Goal: Transaction & Acquisition: Purchase product/service

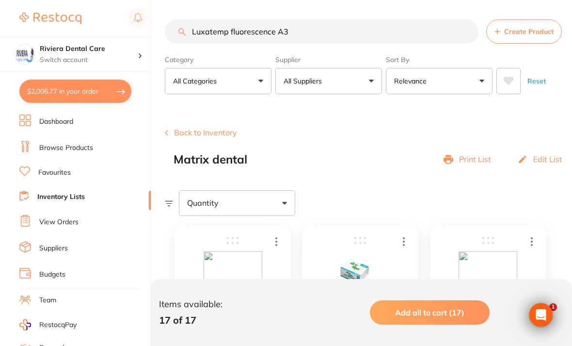
click at [307, 31] on input "Luxatemp fluorescence A3" at bounding box center [322, 31] width 314 height 24
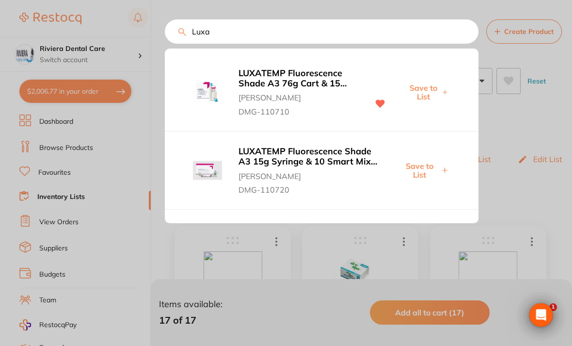
type input "Lux"
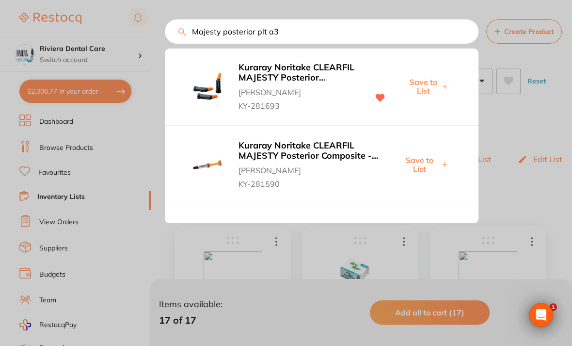
scroll to position [86, 0]
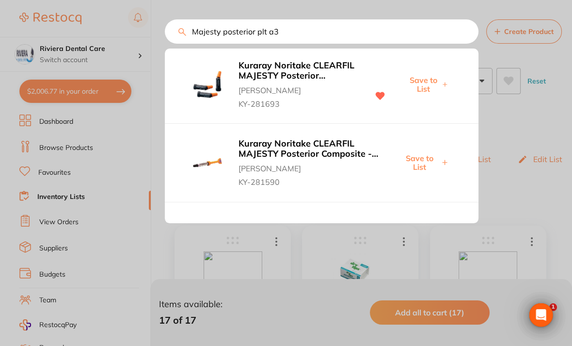
type input "Majesty posterior plt a3"
click at [270, 69] on b "Kuraray Noritake CLEARFIL MAJESTY Posterior Composite - Shade A3 - 0.25g Pre Lo…" at bounding box center [299, 71] width 120 height 20
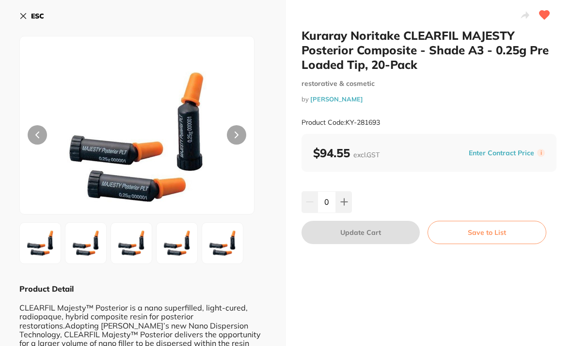
click at [344, 203] on icon at bounding box center [344, 202] width 6 height 6
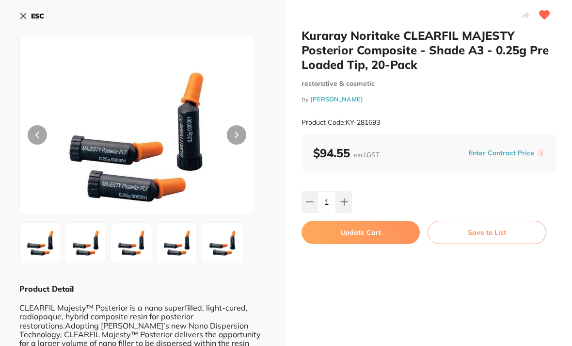
click at [344, 203] on icon at bounding box center [344, 202] width 6 height 6
click at [346, 191] on button at bounding box center [344, 201] width 16 height 21
click at [344, 191] on button at bounding box center [344, 201] width 16 height 21
click at [350, 194] on button at bounding box center [344, 201] width 16 height 21
click at [302, 198] on button at bounding box center [310, 201] width 16 height 21
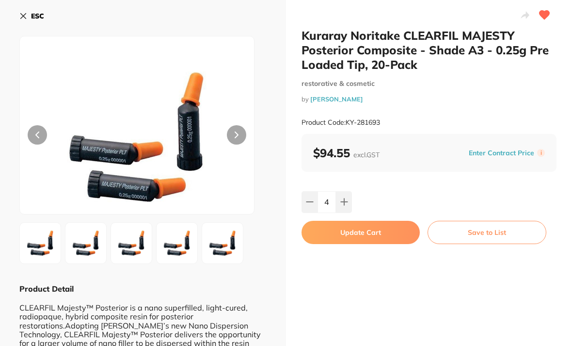
click at [309, 199] on icon at bounding box center [310, 202] width 8 height 8
click at [343, 198] on icon at bounding box center [344, 202] width 8 height 8
type input "4"
click at [363, 230] on button "Update Cart" at bounding box center [361, 232] width 118 height 23
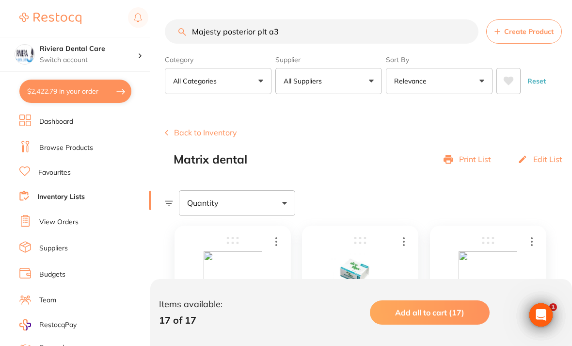
scroll to position [2, 0]
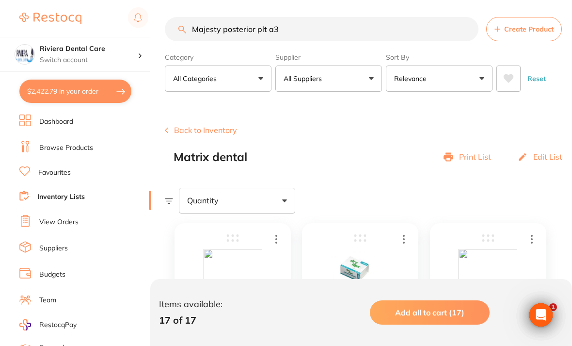
click at [290, 26] on input "Majesty posterior plt a3" at bounding box center [322, 29] width 314 height 24
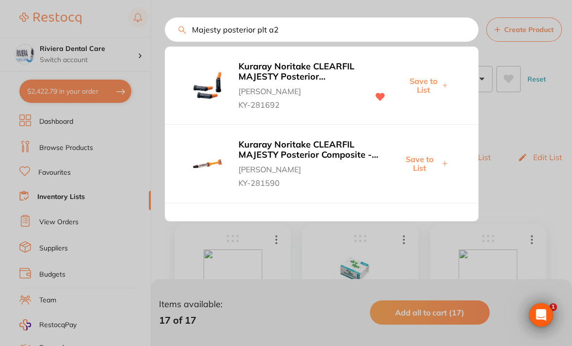
scroll to position [88, 0]
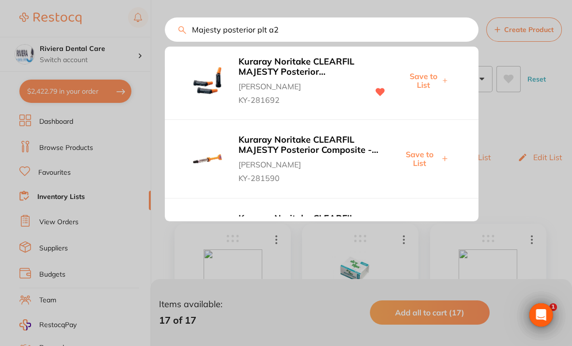
type input "Majesty posterior plt a2"
click at [268, 67] on b "Kuraray Noritake CLEARFIL MAJESTY Posterior Composite - Shade A2 - 0.25g Pre Lo…" at bounding box center [299, 67] width 120 height 20
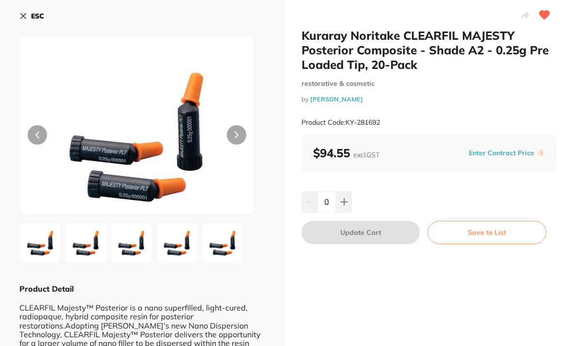
click at [347, 197] on button at bounding box center [344, 201] width 16 height 21
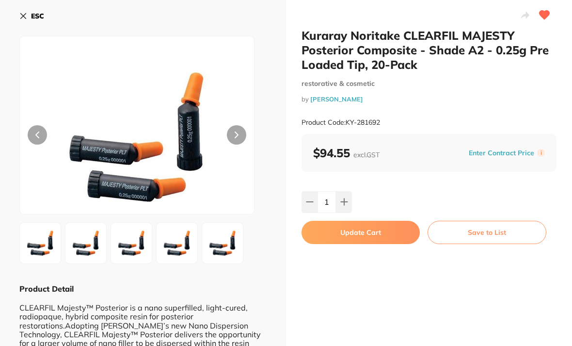
click at [347, 196] on button at bounding box center [344, 201] width 16 height 21
click at [348, 192] on button at bounding box center [344, 201] width 16 height 21
click at [342, 192] on button at bounding box center [344, 201] width 16 height 21
click at [345, 196] on button at bounding box center [344, 201] width 16 height 21
click at [346, 195] on button at bounding box center [344, 201] width 16 height 21
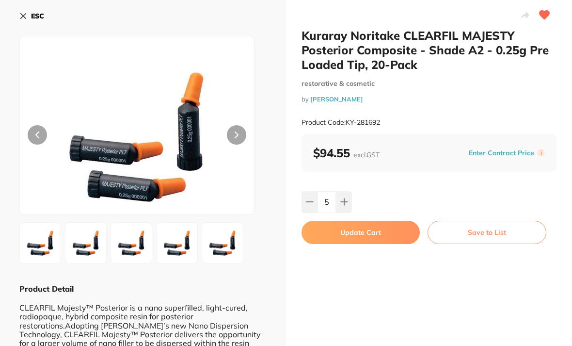
type input "6"
click at [360, 229] on button "Update Cart" at bounding box center [361, 232] width 118 height 23
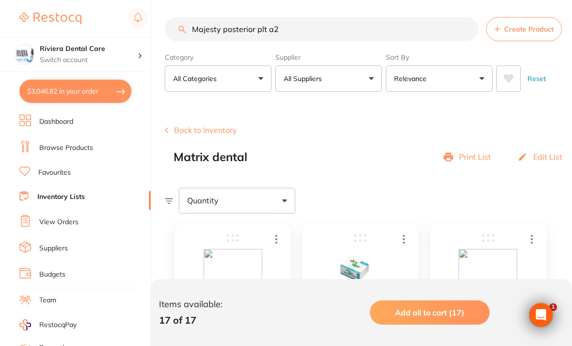
click at [66, 82] on button "$3,046.82 in your order" at bounding box center [75, 91] width 112 height 23
checkbox input "true"
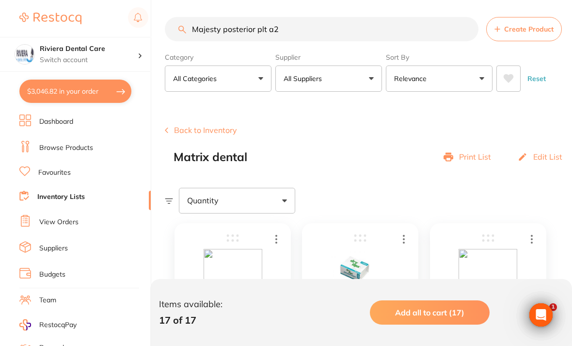
checkbox input "true"
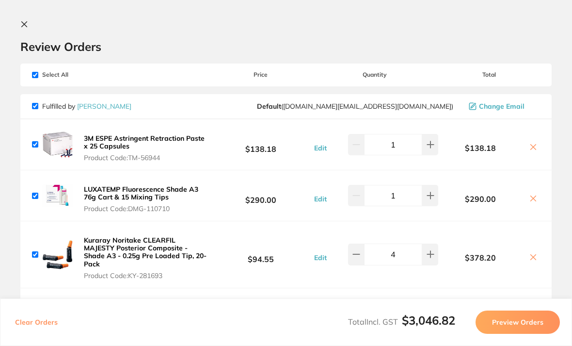
click at [23, 23] on icon at bounding box center [24, 24] width 5 height 5
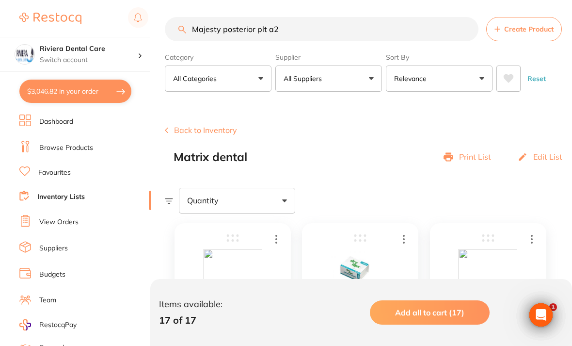
click at [47, 219] on link "View Orders" at bounding box center [58, 222] width 39 height 10
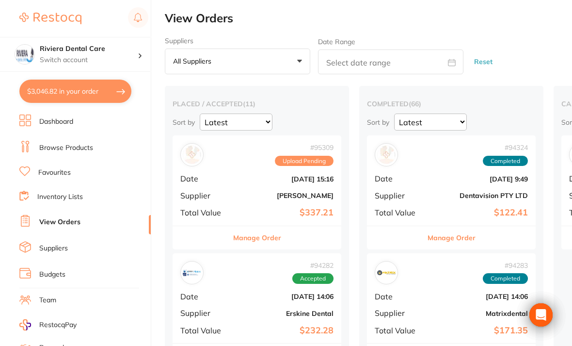
click at [261, 179] on b "[DATE] 15:16" at bounding box center [285, 179] width 97 height 8
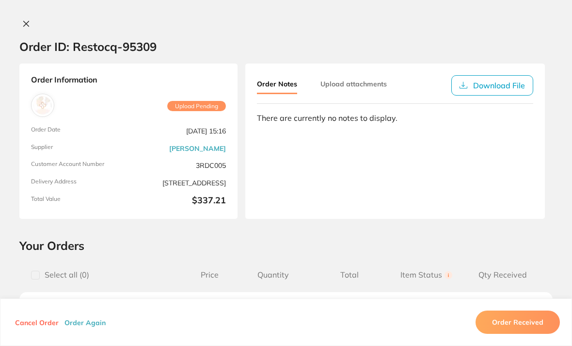
click at [20, 26] on button at bounding box center [26, 24] width 14 height 10
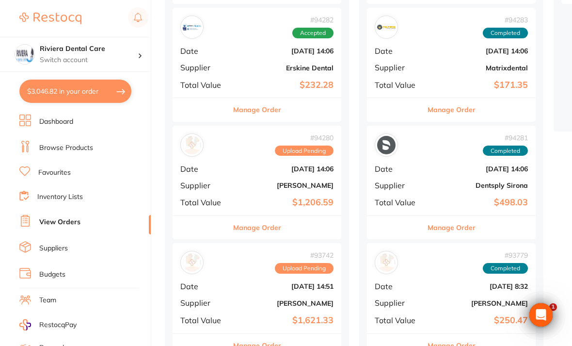
scroll to position [246, 0]
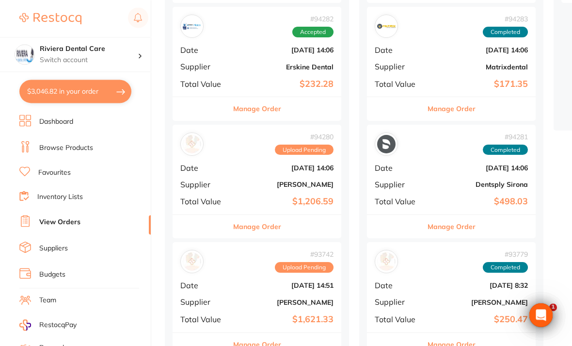
click at [268, 171] on div "# 94280 Upload Pending Date [DATE] 14:06 Supplier [PERSON_NAME] Total Value $1,…" at bounding box center [257, 170] width 169 height 90
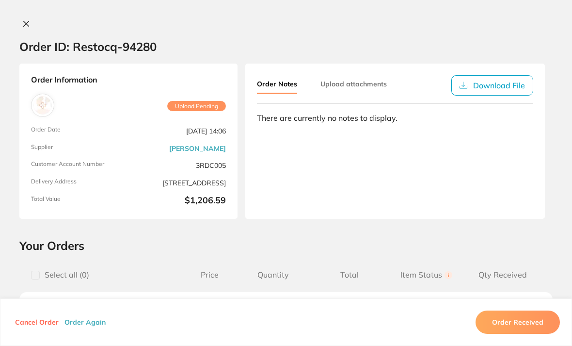
click at [27, 20] on icon at bounding box center [26, 24] width 8 height 8
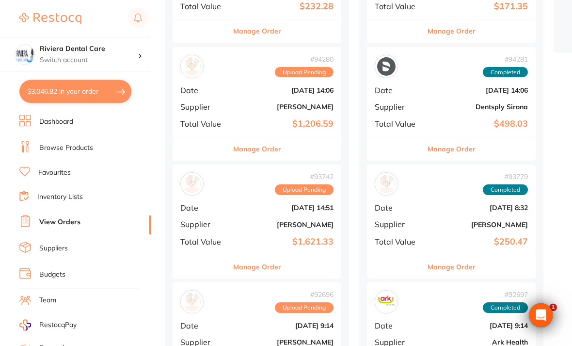
scroll to position [325, 0]
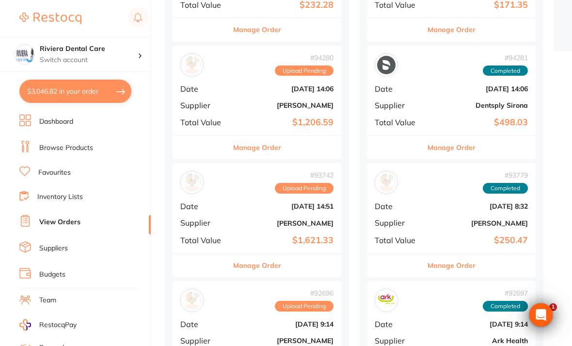
click at [256, 312] on div "# 92696 Upload Pending Date [DATE] 9:14 Supplier [PERSON_NAME] Total Value $78.…" at bounding box center [257, 326] width 169 height 90
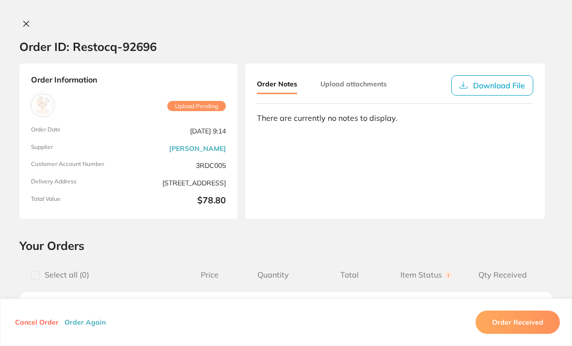
click at [24, 24] on icon at bounding box center [26, 24] width 8 height 8
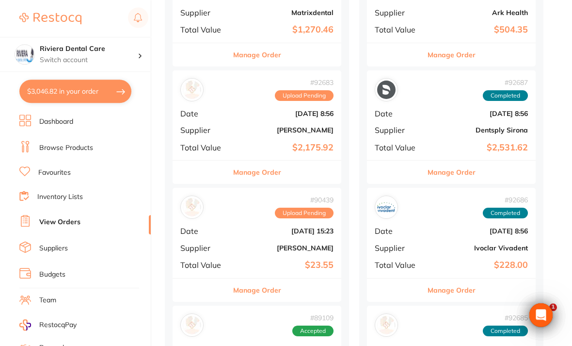
scroll to position [774, 0]
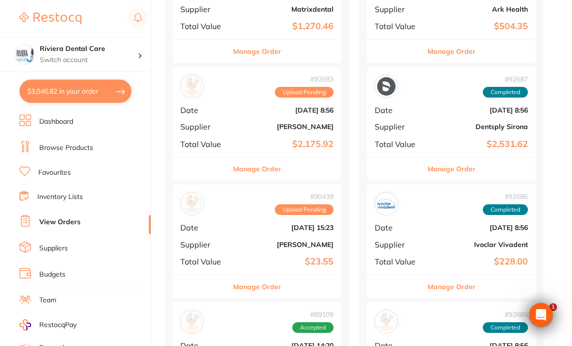
click at [254, 230] on div "# 90439 Upload Pending Date [DATE] 15:23 Supplier [PERSON_NAME] Total Value $23…" at bounding box center [257, 229] width 169 height 90
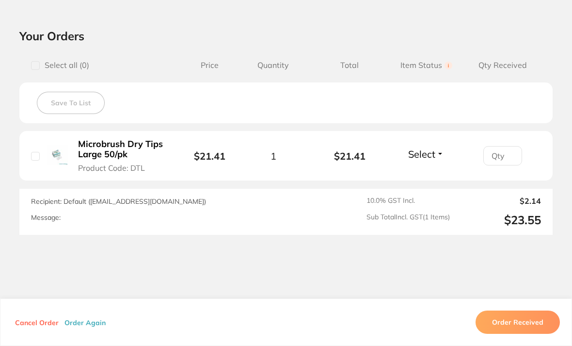
scroll to position [208, 0]
click at [515, 334] on button "Order Received" at bounding box center [518, 321] width 84 height 23
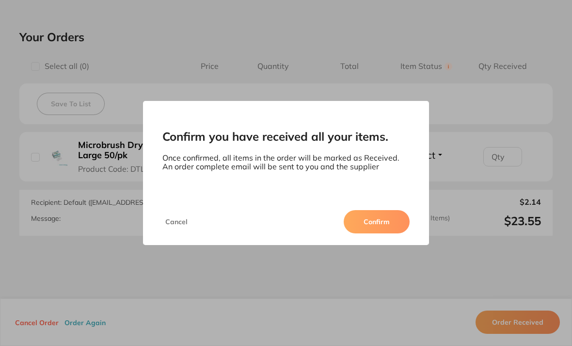
click at [375, 233] on button "Confirm" at bounding box center [377, 221] width 66 height 23
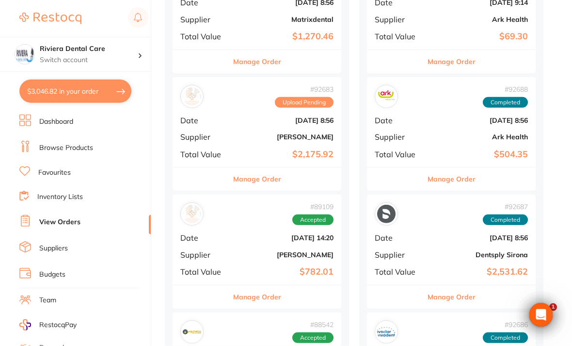
click at [255, 120] on div "# 92683 Upload Pending Date [DATE] 8:56 Supplier [PERSON_NAME] Total Value $2,1…" at bounding box center [257, 122] width 169 height 90
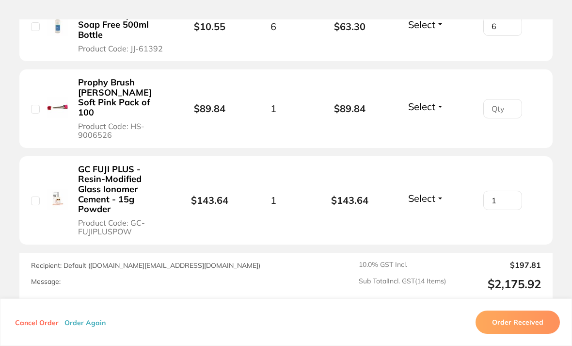
scroll to position [1241, 0]
click at [522, 334] on button "Order Received" at bounding box center [518, 321] width 84 height 23
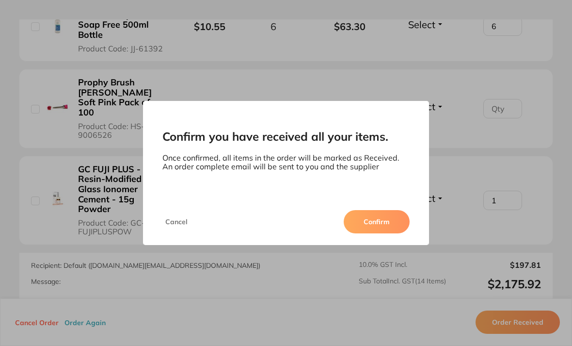
click at [375, 233] on button "Confirm" at bounding box center [377, 221] width 66 height 23
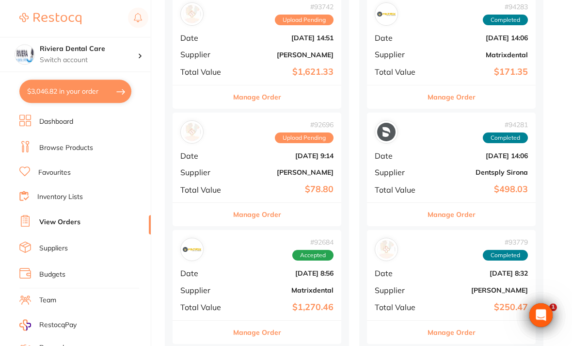
click at [243, 142] on div "# 92696 Upload Pending Date [DATE] 9:14 Supplier [PERSON_NAME] Total Value $78.…" at bounding box center [257, 157] width 169 height 90
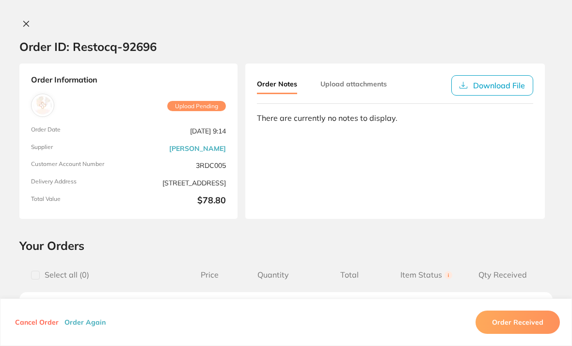
click at [23, 25] on icon at bounding box center [26, 24] width 8 height 8
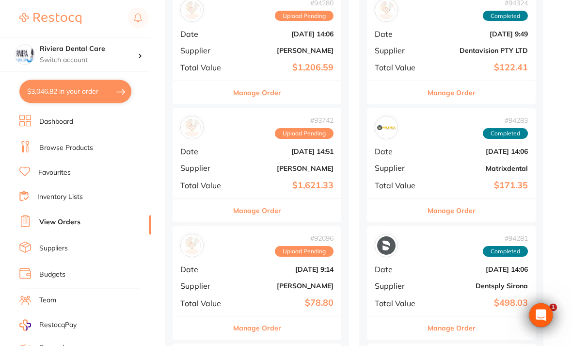
click at [251, 144] on div "# 93742 Upload Pending Date [DATE] 14:51 Supplier [PERSON_NAME] Total Value $1,…" at bounding box center [257, 153] width 169 height 90
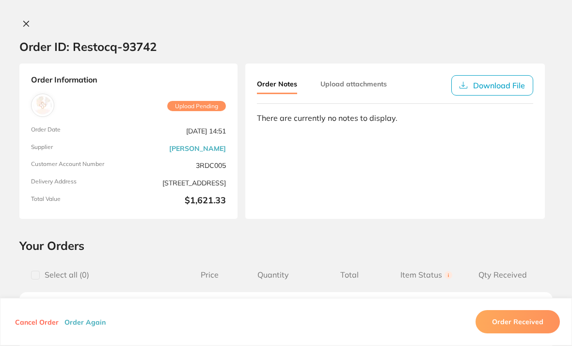
click at [28, 22] on icon at bounding box center [26, 24] width 8 height 8
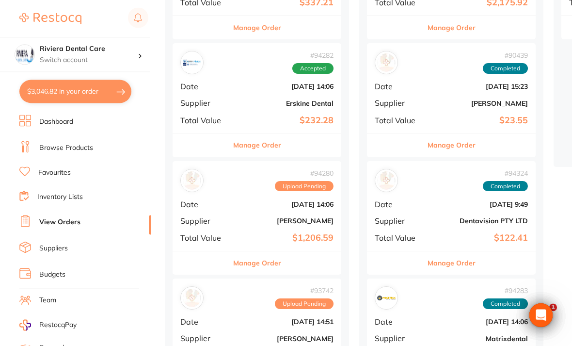
scroll to position [192, 0]
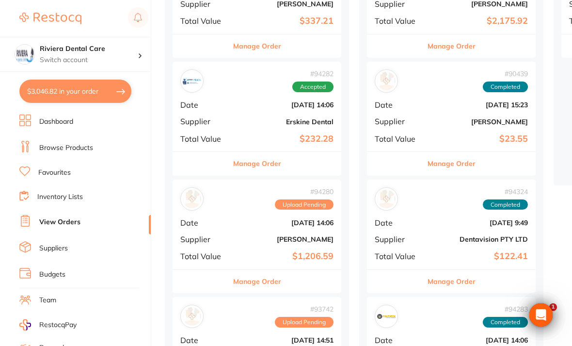
click at [251, 220] on b "[DATE] 14:06" at bounding box center [285, 223] width 97 height 8
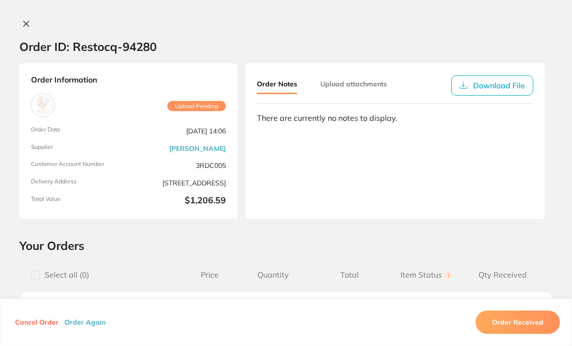
click at [28, 20] on icon at bounding box center [26, 24] width 8 height 8
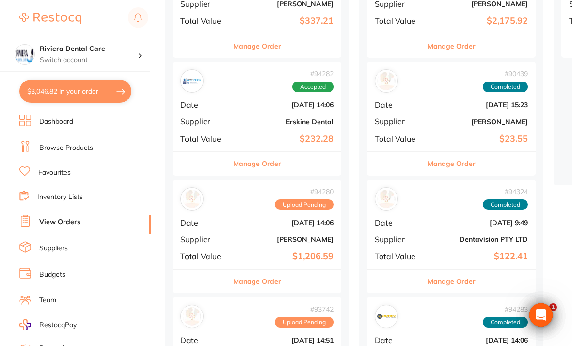
click at [61, 81] on button "$3,046.82 in your order" at bounding box center [75, 91] width 112 height 23
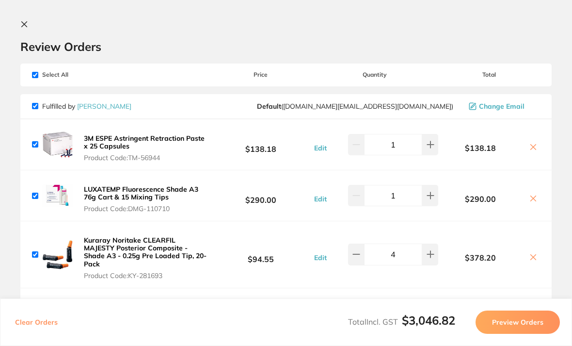
click at [531, 253] on icon at bounding box center [533, 257] width 8 height 8
click at [534, 254] on icon at bounding box center [533, 257] width 8 height 8
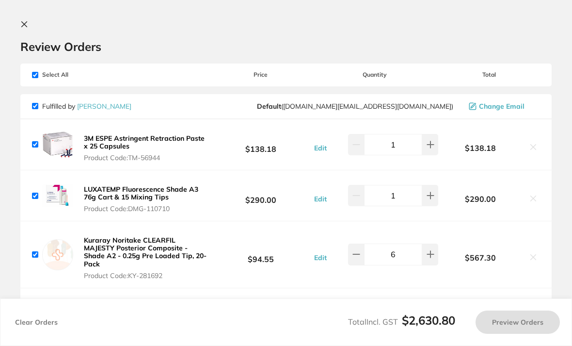
checkbox input "true"
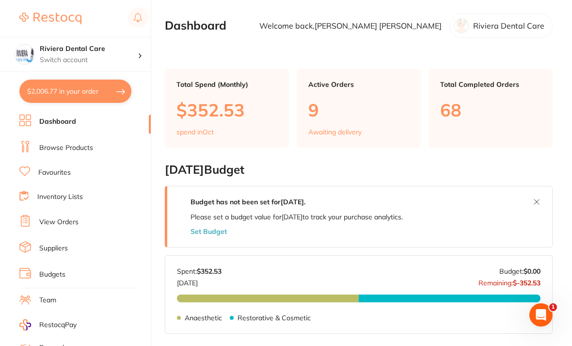
click at [64, 86] on button "$2,006.77 in your order" at bounding box center [75, 91] width 112 height 23
checkbox input "true"
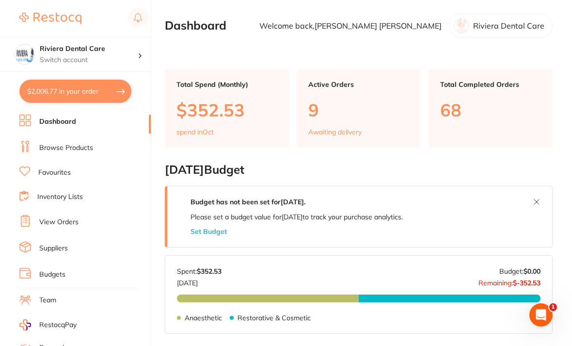
checkbox input "true"
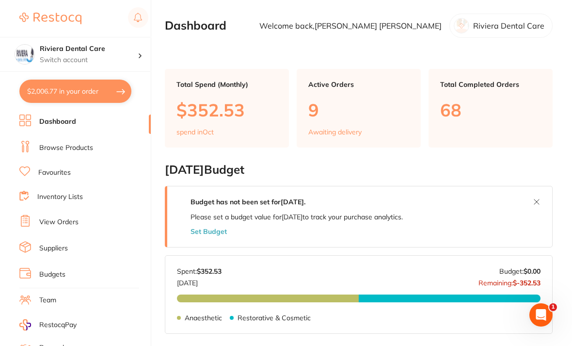
checkbox input "true"
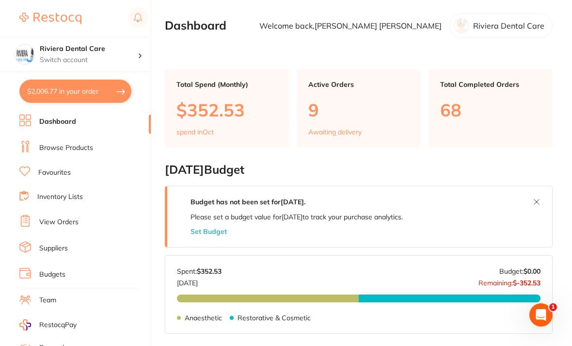
checkbox input "true"
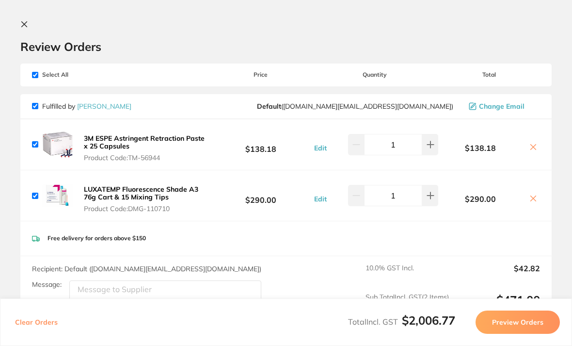
click at [37, 103] on input "checkbox" at bounding box center [35, 106] width 6 height 6
checkbox input "false"
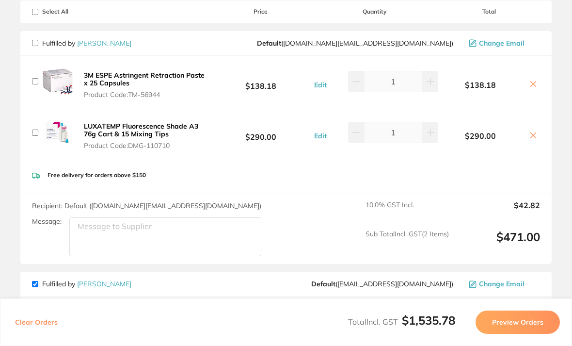
scroll to position [52, 0]
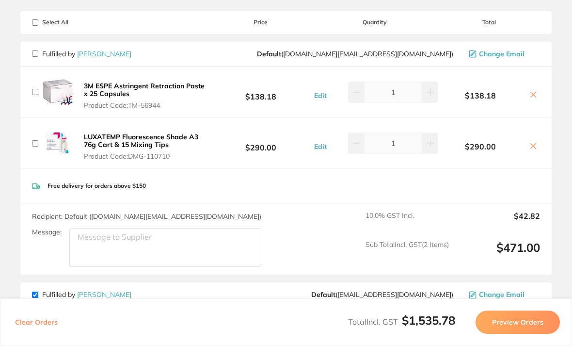
click at [34, 22] on input "checkbox" at bounding box center [35, 22] width 6 height 6
checkbox input "true"
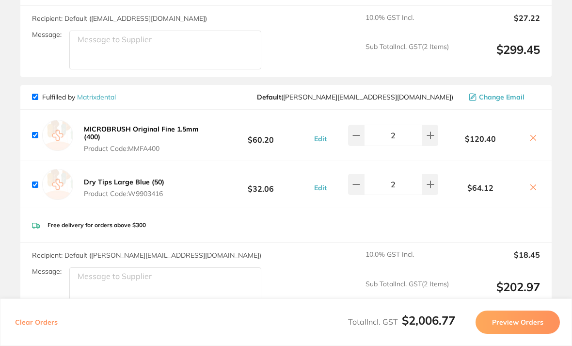
scroll to position [514, 0]
click at [33, 94] on input "checkbox" at bounding box center [35, 97] width 6 height 6
checkbox input "false"
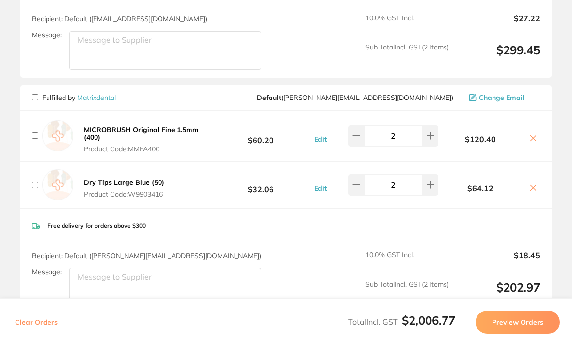
checkbox input "false"
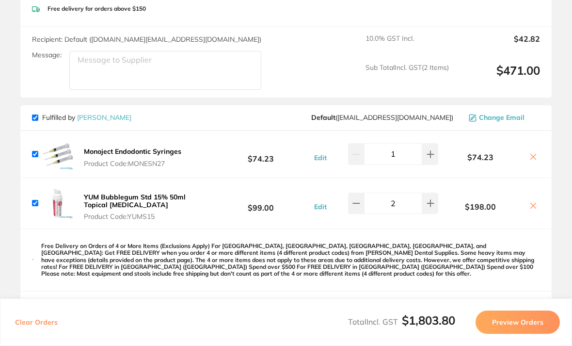
scroll to position [225, 0]
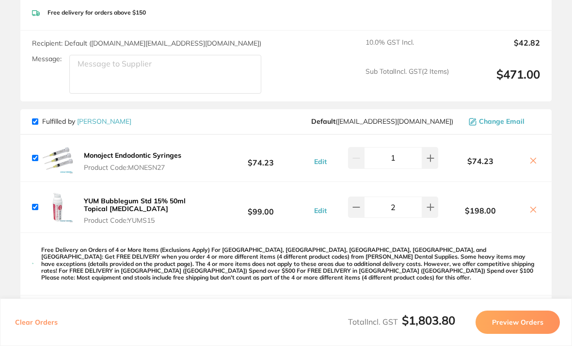
click at [37, 118] on input "checkbox" at bounding box center [35, 121] width 6 height 6
checkbox input "false"
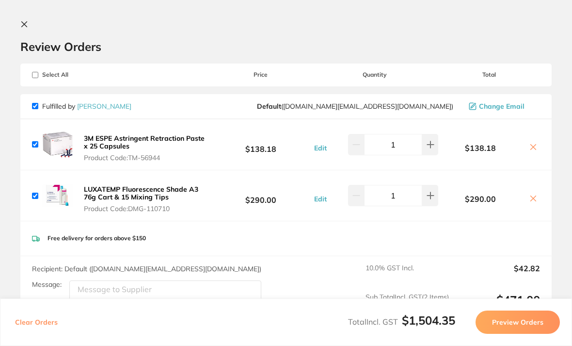
scroll to position [0, 0]
click at [38, 103] on input "checkbox" at bounding box center [35, 106] width 6 height 6
checkbox input "false"
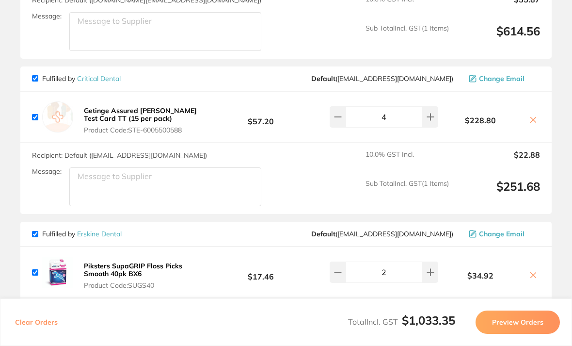
scroll to position [960, 0]
click at [38, 75] on input "checkbox" at bounding box center [35, 78] width 6 height 6
checkbox input "false"
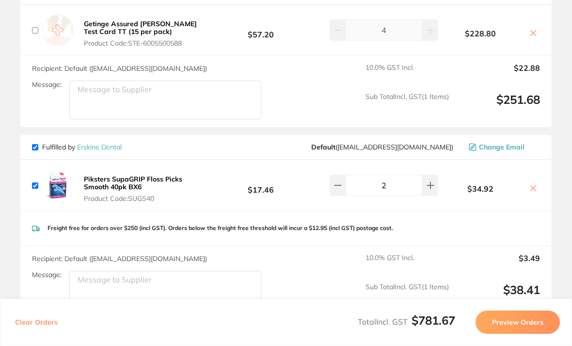
scroll to position [1048, 0]
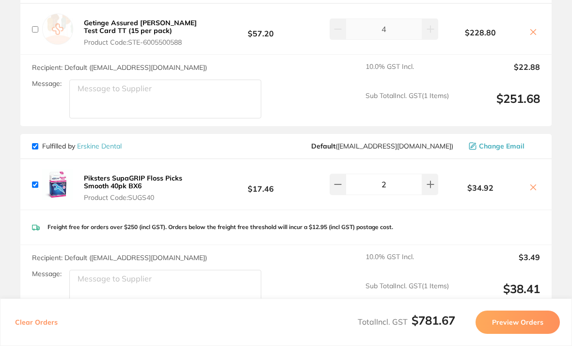
click at [36, 143] on input "checkbox" at bounding box center [35, 146] width 6 height 6
checkbox input "false"
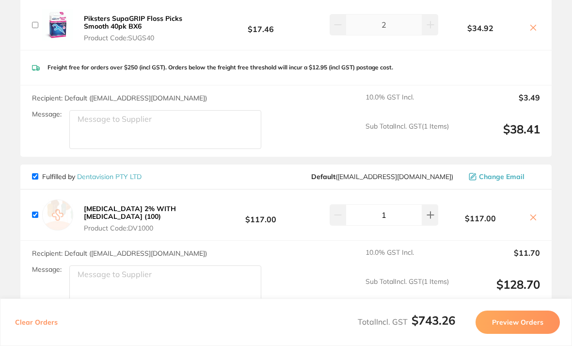
scroll to position [1209, 0]
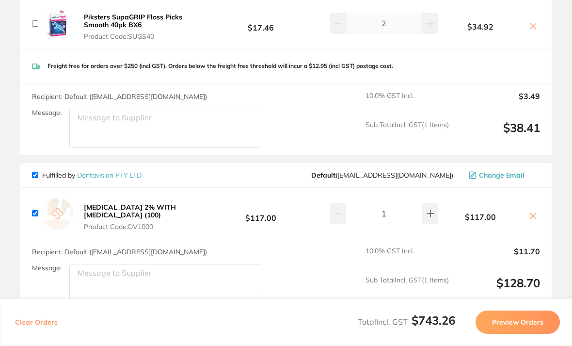
click at [39, 163] on div "Fulfilled by Dentavision PTY LTD Default ( kgerakis@bigpond.net.au ) Change Ema…" at bounding box center [285, 175] width 531 height 25
click at [30, 163] on div "Fulfilled by Dentavision PTY LTD Default ( kgerakis@bigpond.net.au ) Change Ema…" at bounding box center [285, 175] width 531 height 25
click at [32, 163] on div "Fulfilled by Dentavision PTY LTD Default ( kgerakis@bigpond.net.au ) Change Ema…" at bounding box center [285, 175] width 531 height 25
click at [38, 172] on input "checkbox" at bounding box center [35, 175] width 6 height 6
checkbox input "false"
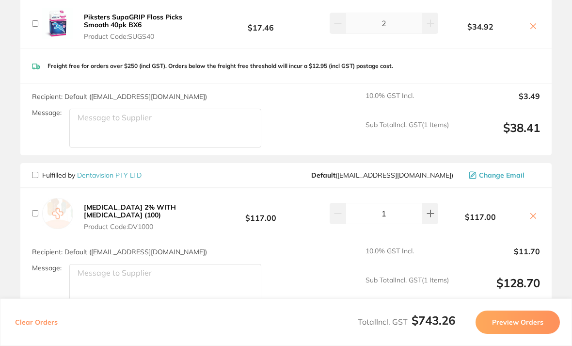
checkbox input "false"
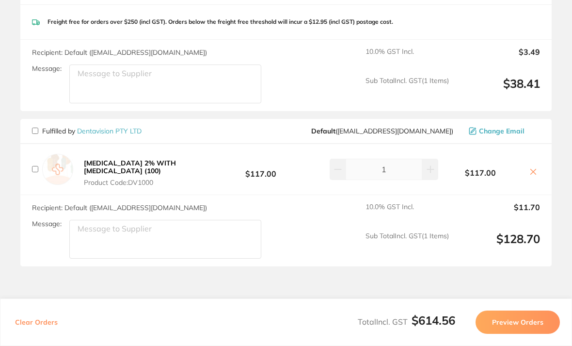
click at [522, 334] on button "Preview Orders" at bounding box center [518, 321] width 84 height 23
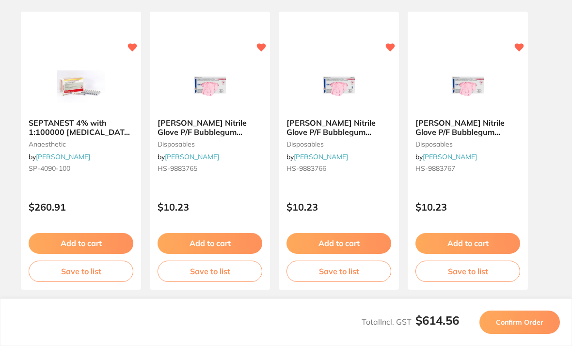
scroll to position [71, 0]
click at [520, 338] on div "Total Incl. GST $614.56 Confirm Order" at bounding box center [286, 322] width 572 height 48
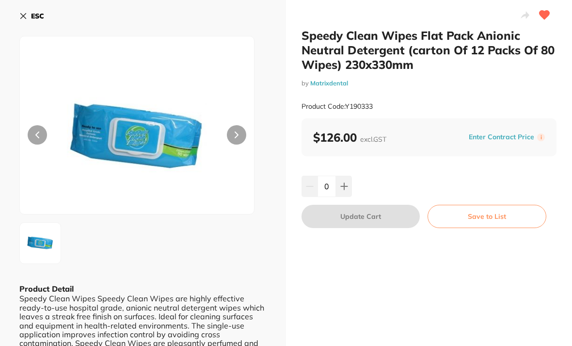
scroll to position [0, 0]
click at [20, 19] on icon at bounding box center [23, 16] width 8 height 8
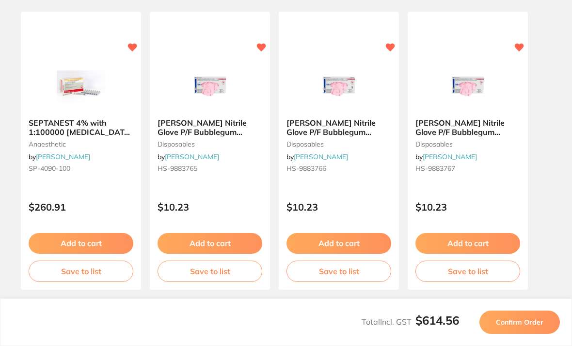
click at [520, 339] on div "Total Incl. GST $614.56 Confirm Order" at bounding box center [286, 322] width 572 height 48
click at [529, 334] on button "Confirm Order" at bounding box center [519, 321] width 80 height 23
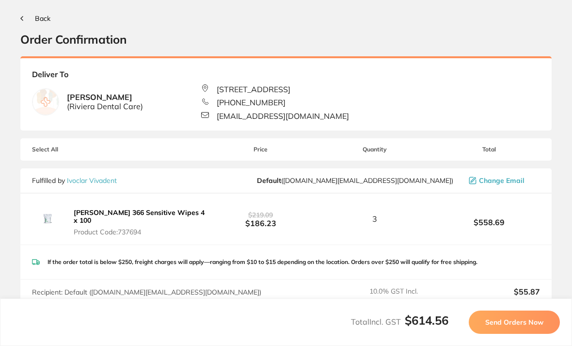
scroll to position [0, 0]
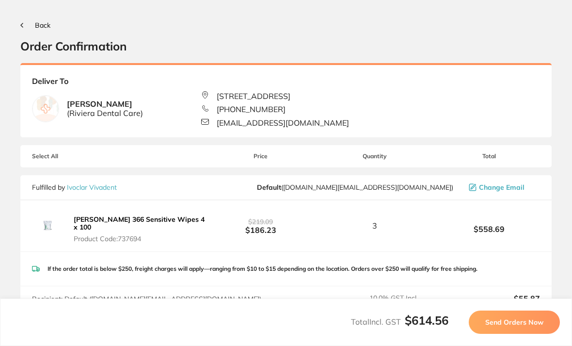
click at [514, 334] on button "Send Orders Now" at bounding box center [514, 321] width 91 height 23
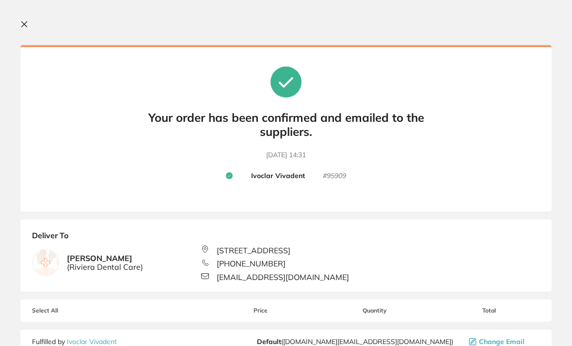
click at [28, 26] on icon at bounding box center [24, 24] width 8 height 8
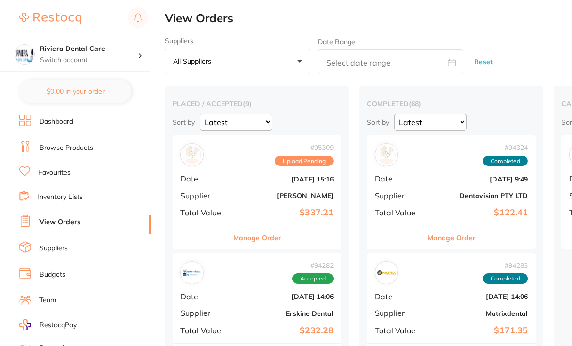
checkbox input "false"
